Goal: Task Accomplishment & Management: Manage account settings

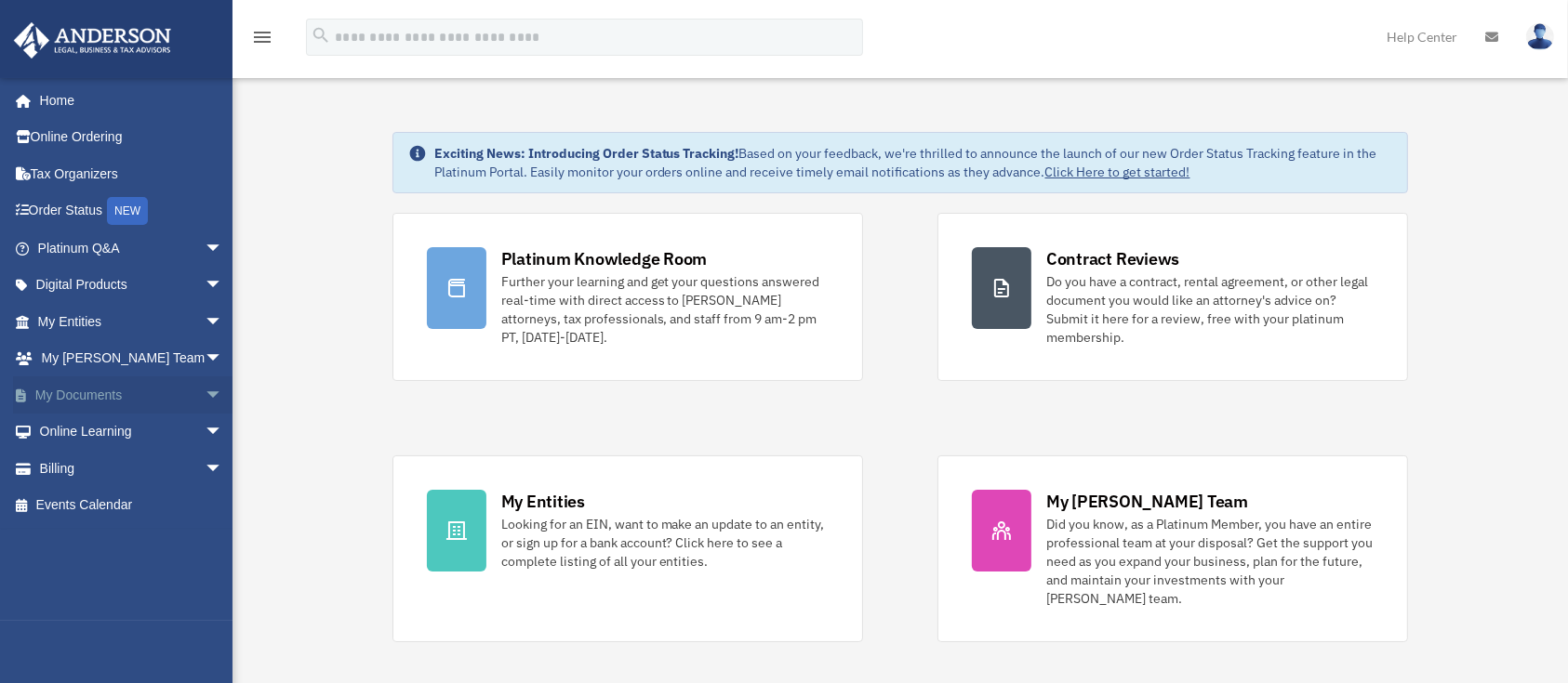
drag, startPoint x: 0, startPoint y: 0, endPoint x: 86, endPoint y: 396, distance: 405.2
click at [86, 396] on link "My Documents arrow_drop_down" at bounding box center [132, 394] width 238 height 37
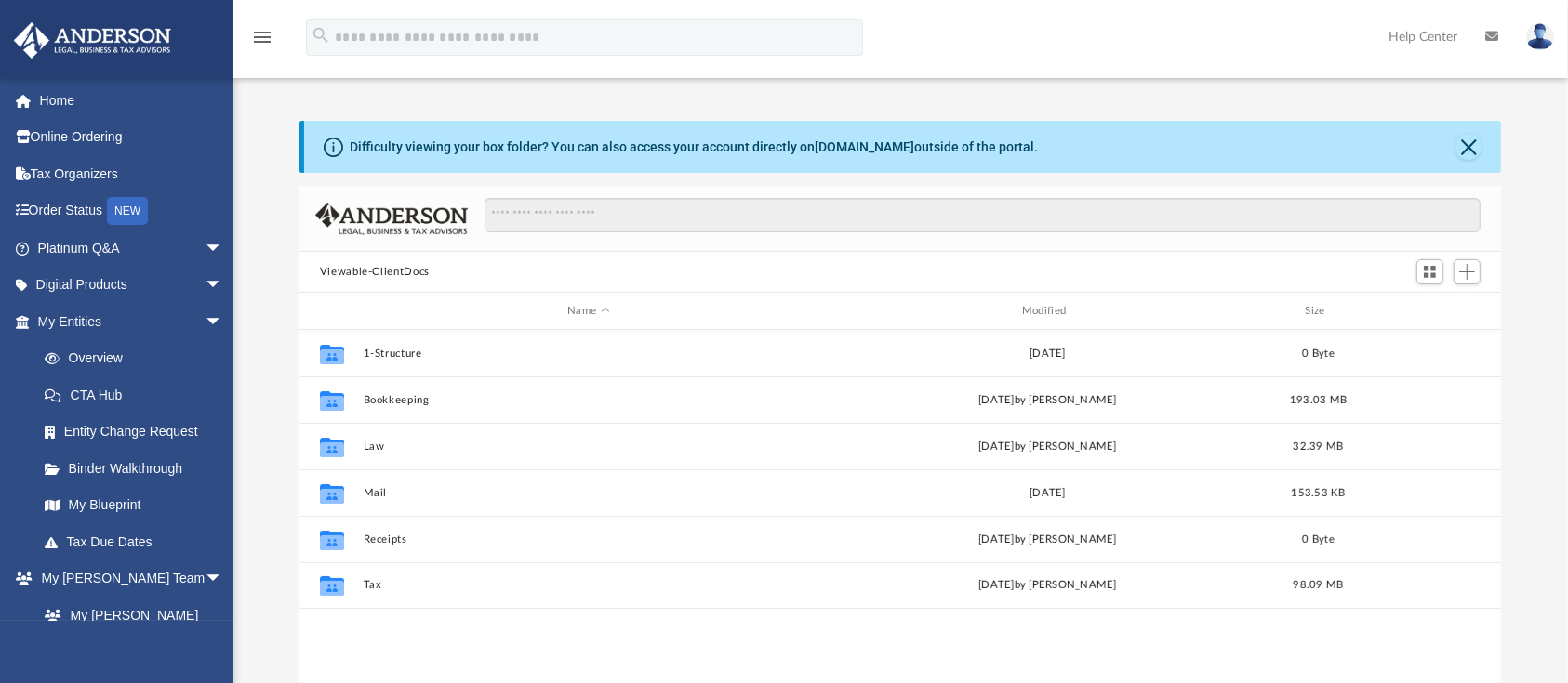
scroll to position [403, 1183]
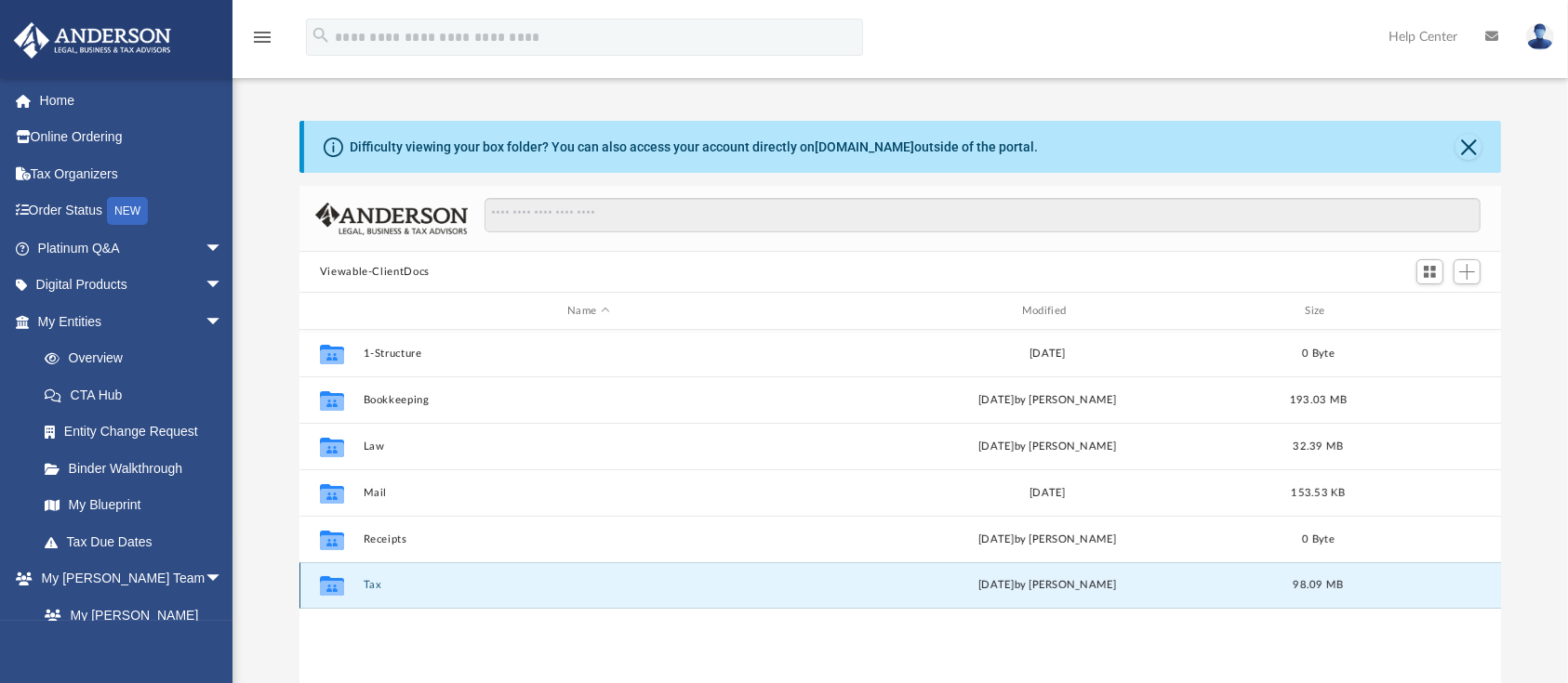
click at [376, 586] on button "Tax" at bounding box center [588, 585] width 451 height 12
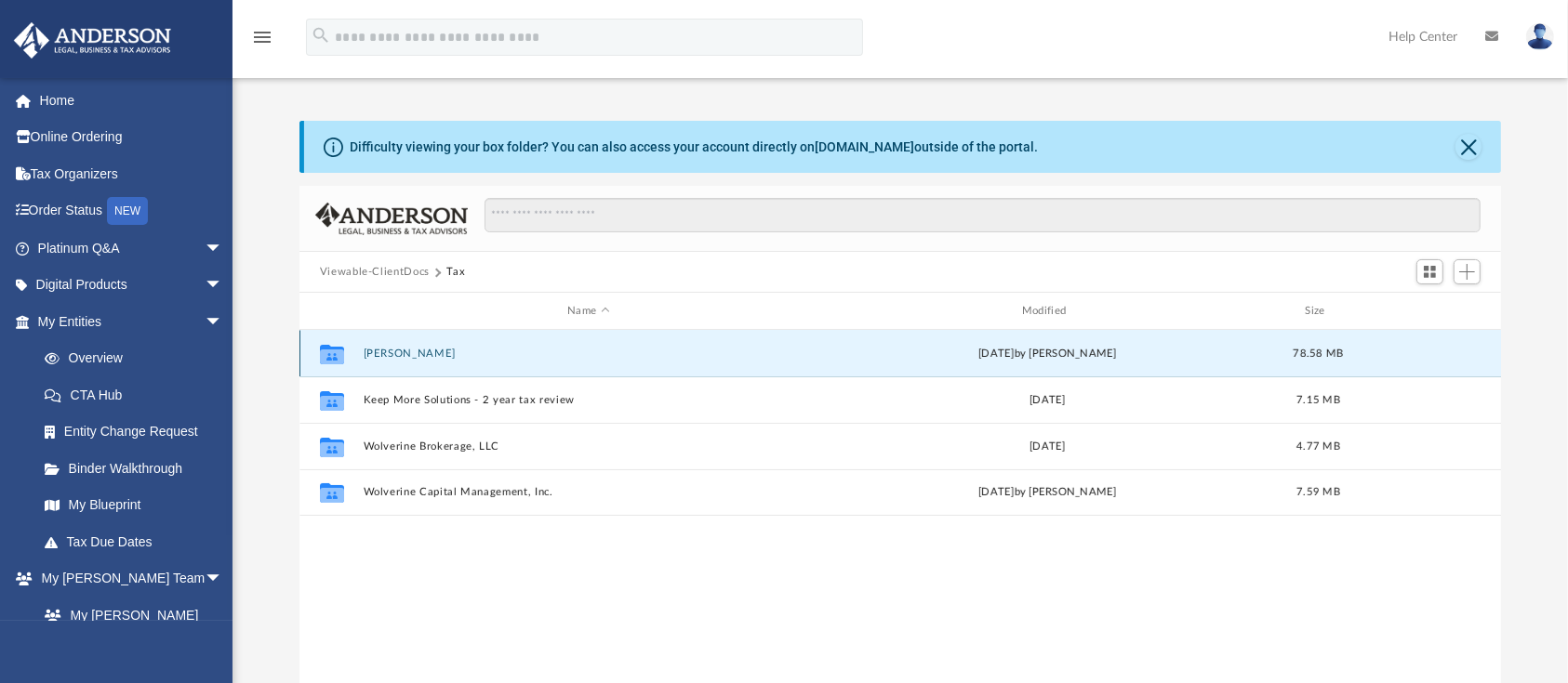
click at [419, 354] on button "[PERSON_NAME]" at bounding box center [588, 353] width 451 height 12
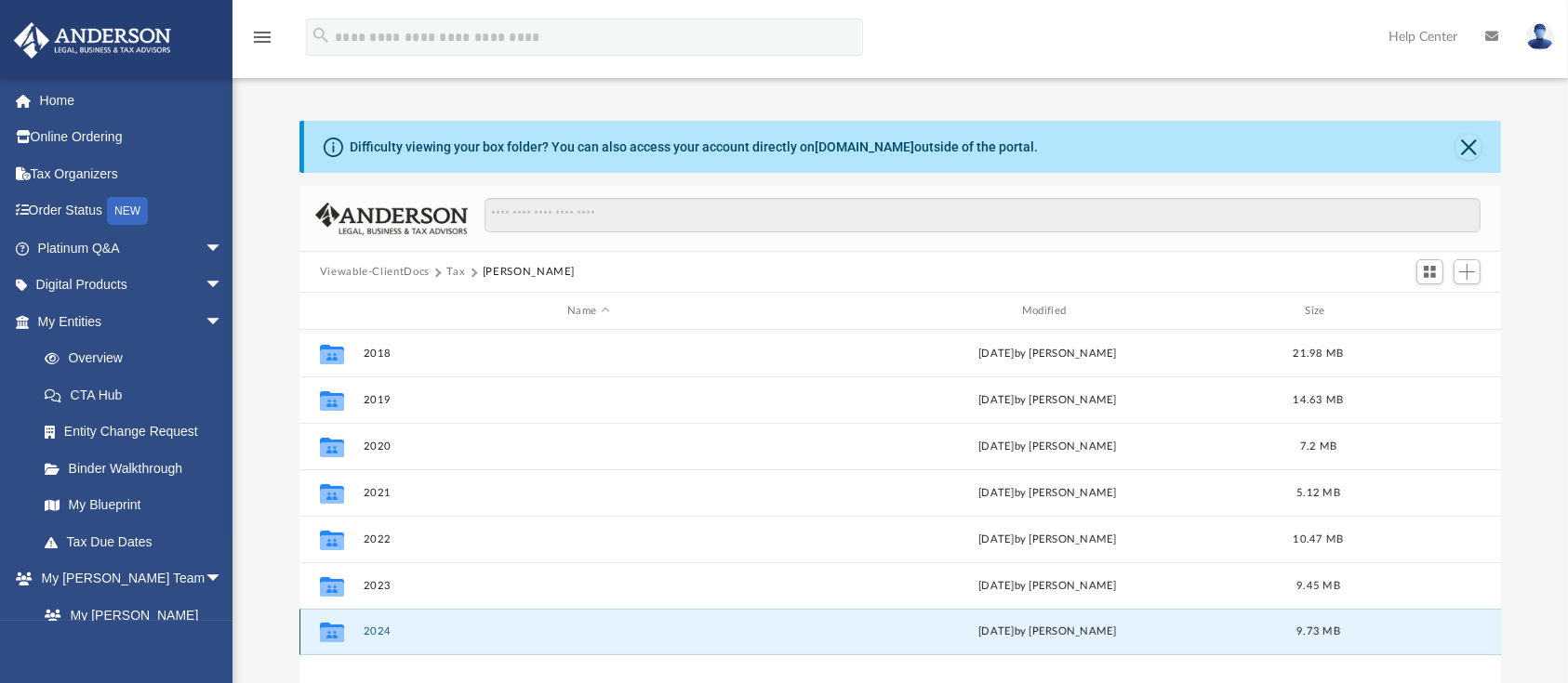
click at [374, 631] on button "2024" at bounding box center [588, 631] width 451 height 12
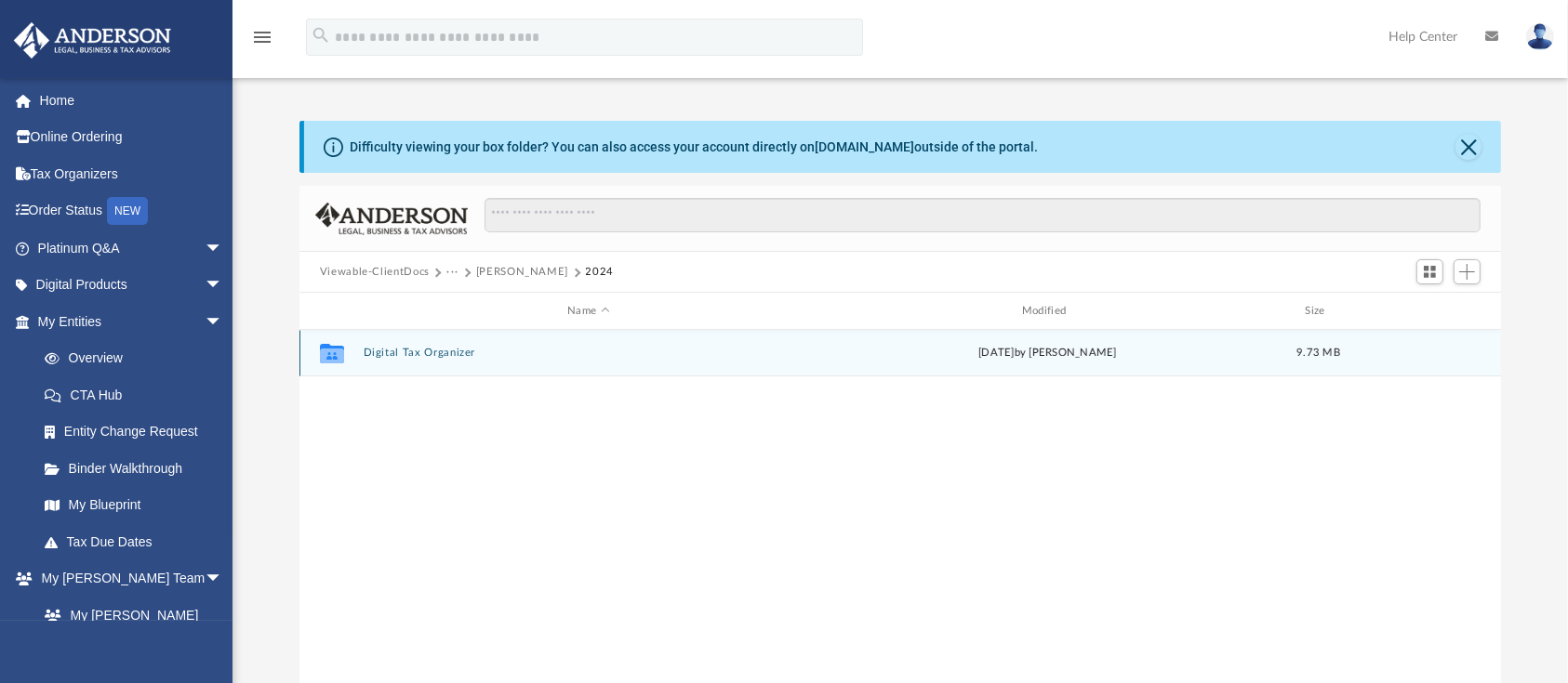
click at [438, 347] on button "Digital Tax Organizer" at bounding box center [588, 352] width 451 height 12
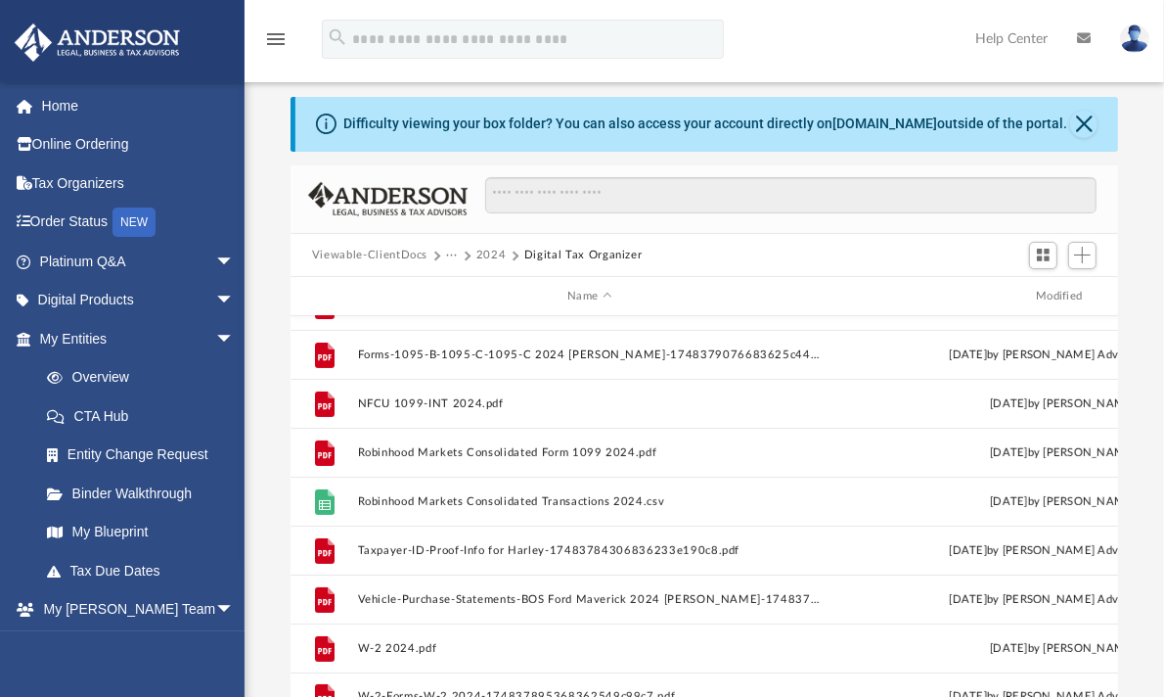
scroll to position [21, 21]
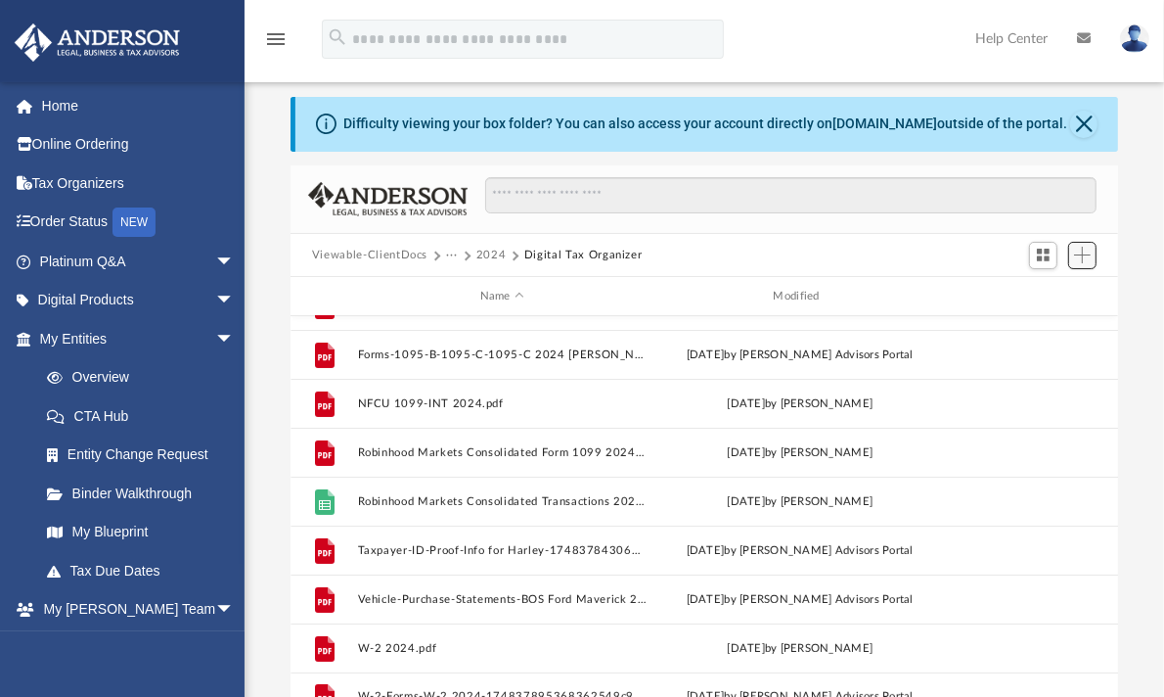
click at [1092, 252] on button "Add" at bounding box center [1082, 255] width 29 height 27
click at [1041, 294] on li "Upload" at bounding box center [1053, 294] width 63 height 21
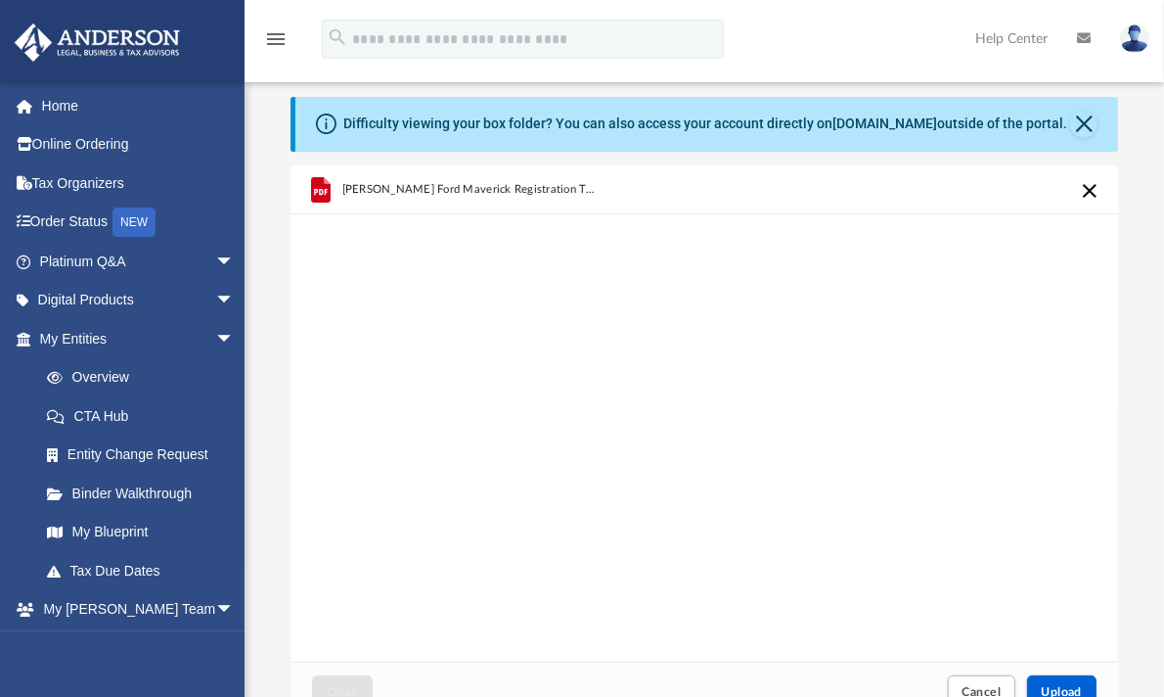
scroll to position [165, 0]
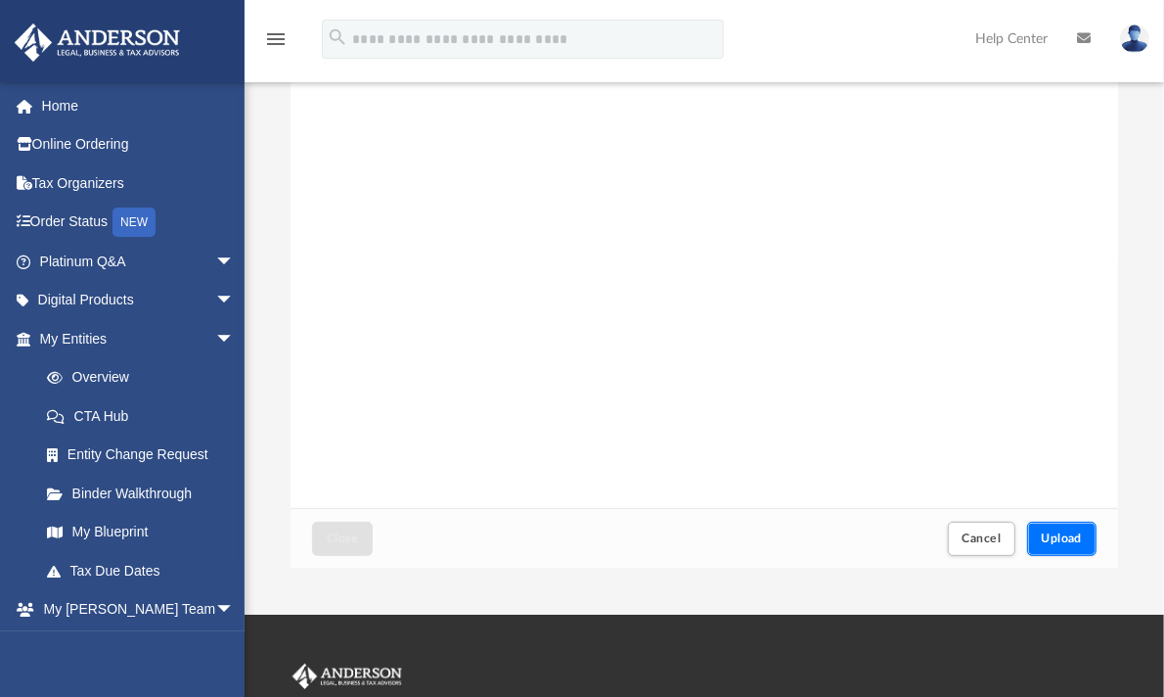
click at [1072, 535] on span "Upload" at bounding box center [1062, 538] width 41 height 12
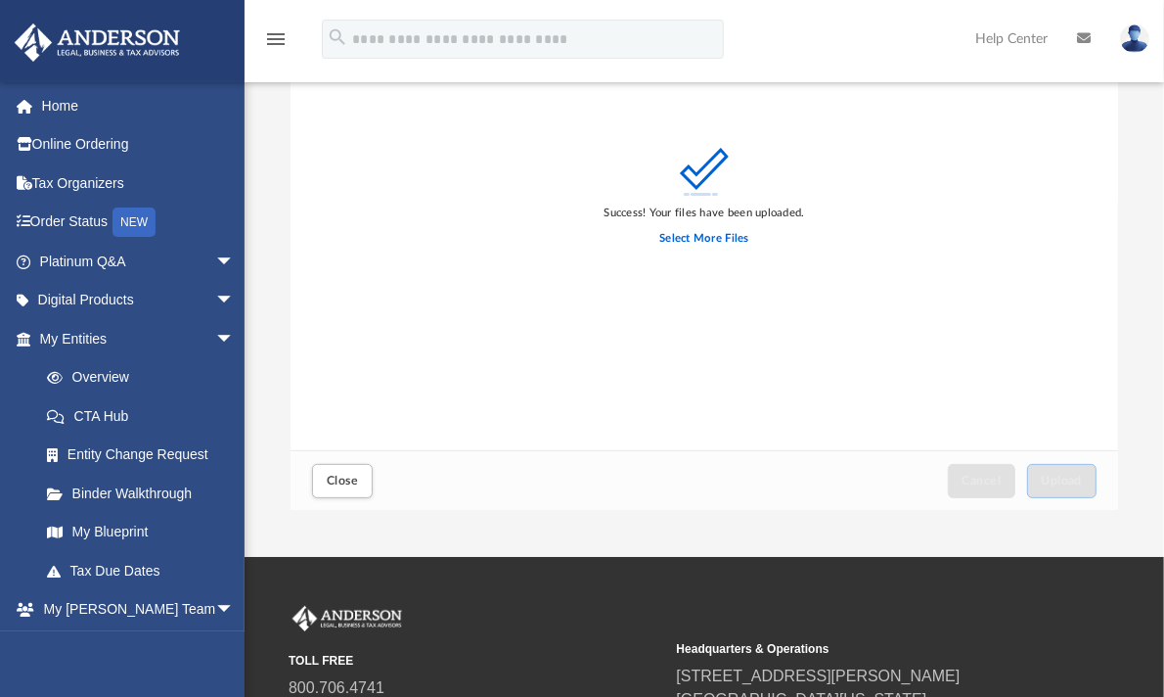
scroll to position [224, 0]
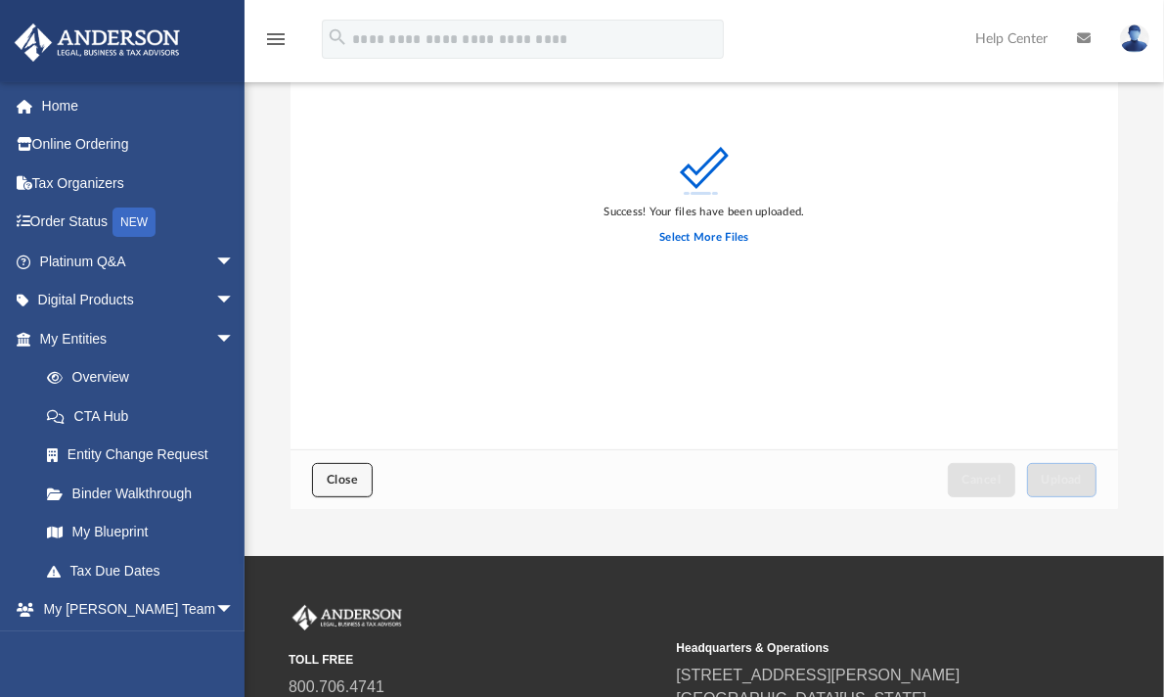
click at [331, 475] on span "Close" at bounding box center [342, 480] width 31 height 12
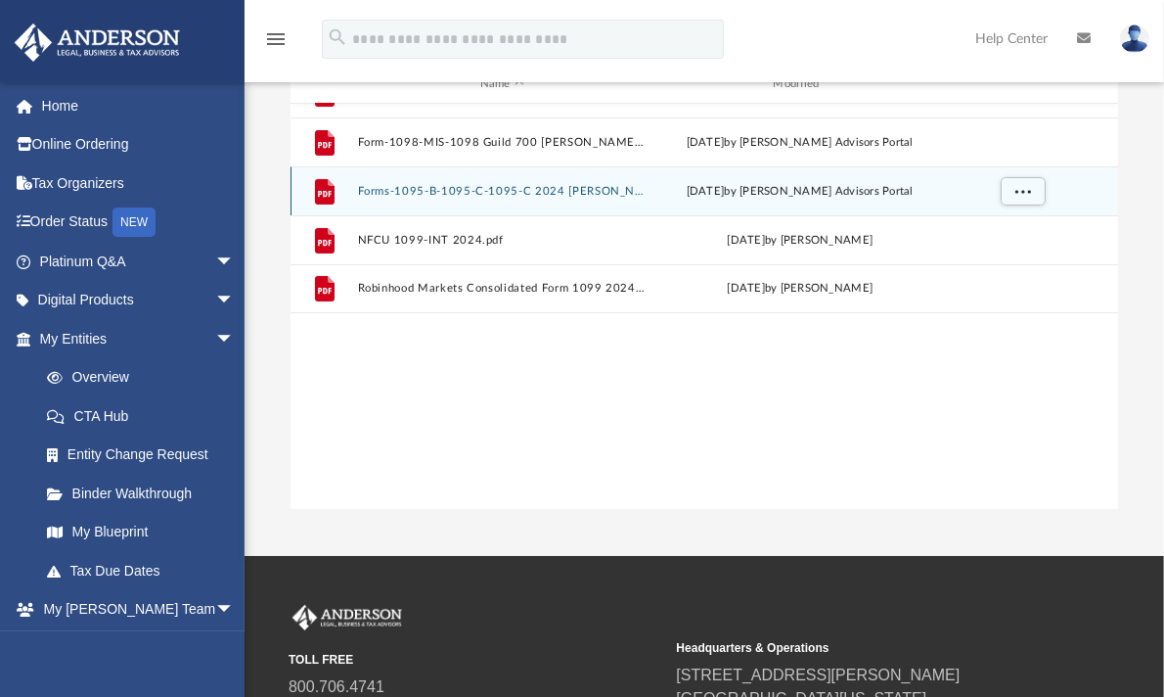
scroll to position [0, 0]
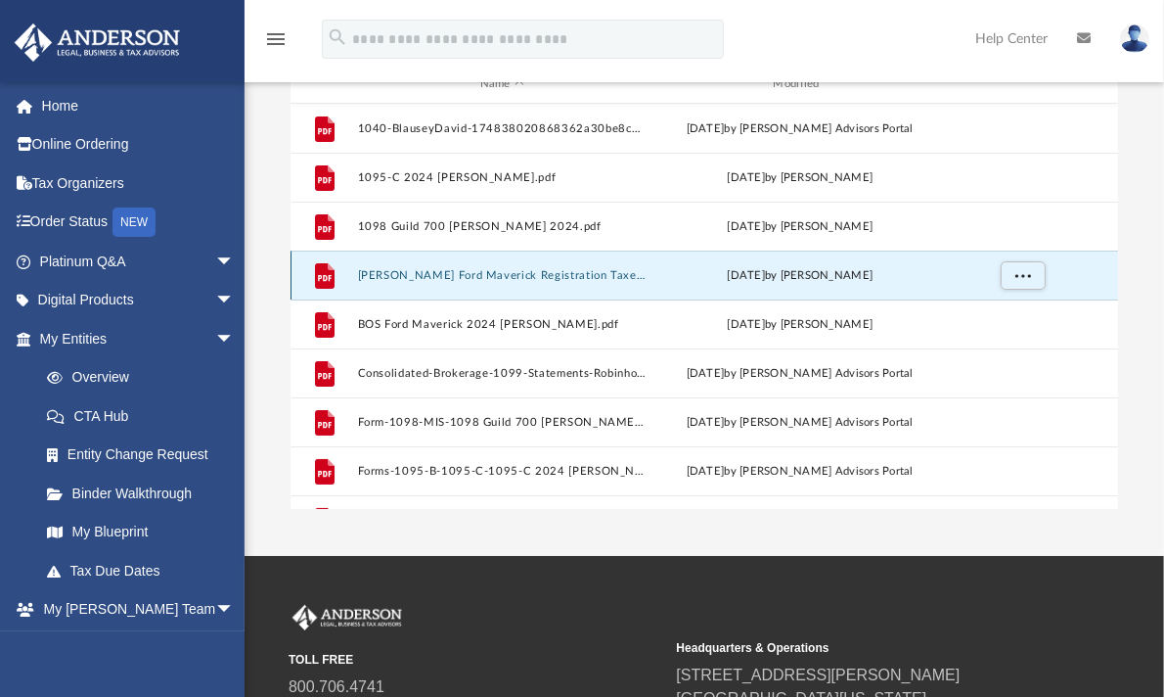
click at [549, 270] on button "[PERSON_NAME] Ford Maverick Registration Taxes.pdf" at bounding box center [503, 275] width 290 height 13
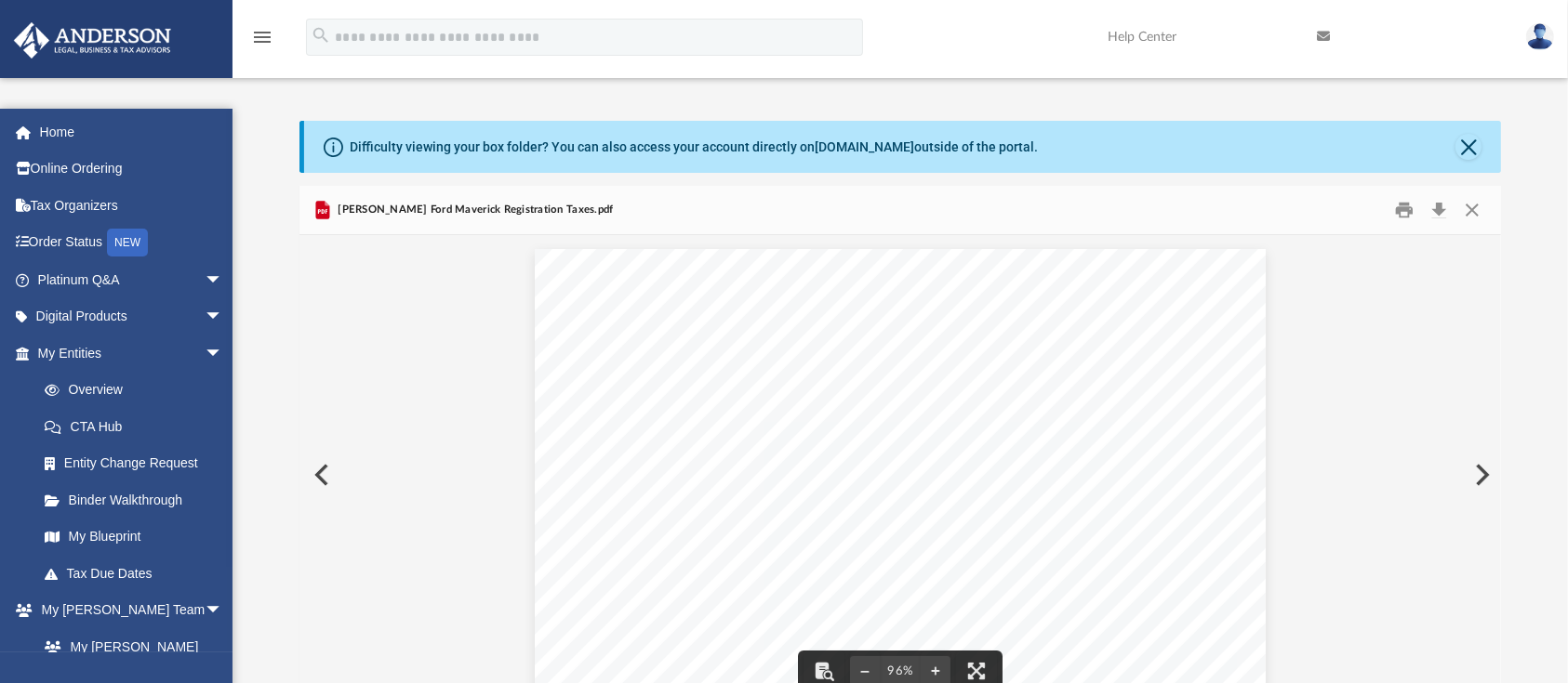
scroll to position [403, 1183]
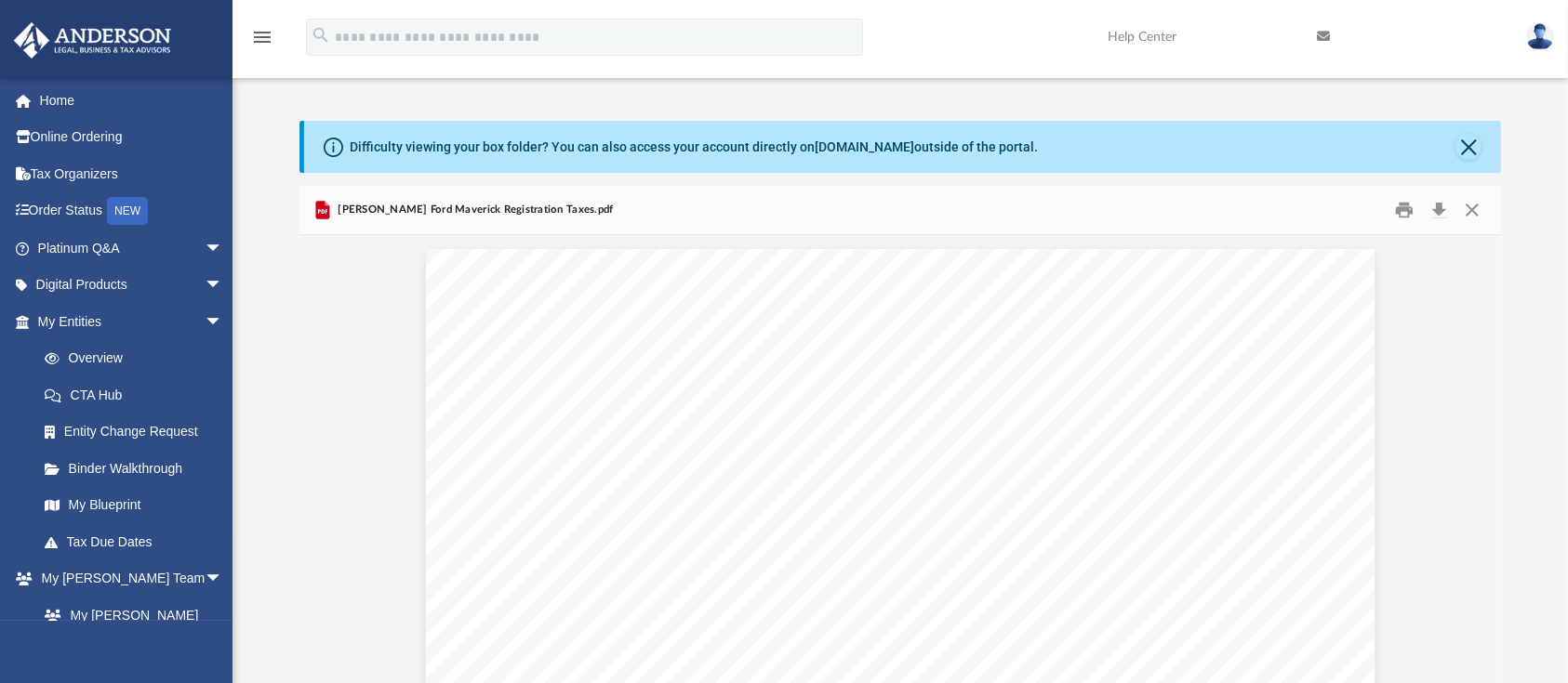
click at [1526, 37] on img at bounding box center [1539, 36] width 28 height 27
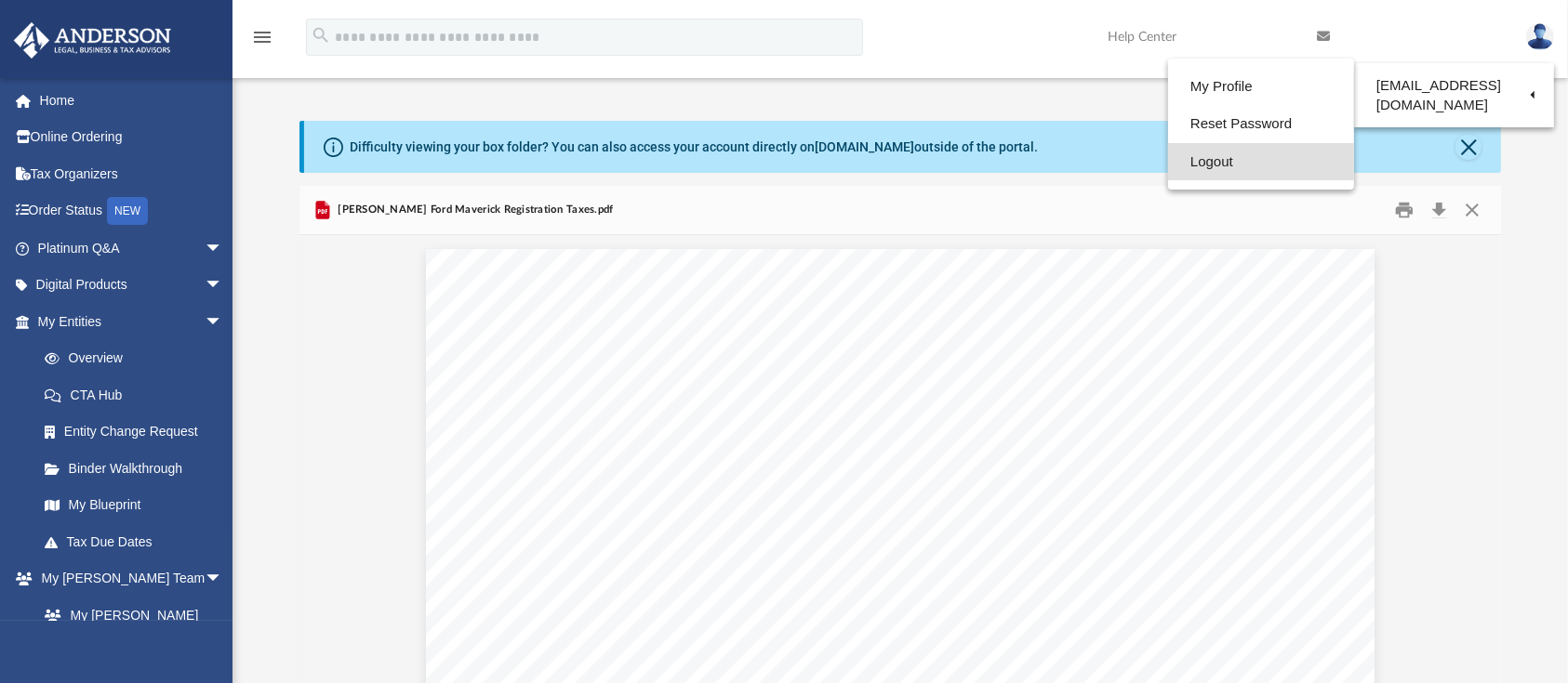
click at [1226, 162] on link "Logout" at bounding box center [1261, 162] width 186 height 38
